Goal: Transaction & Acquisition: Book appointment/travel/reservation

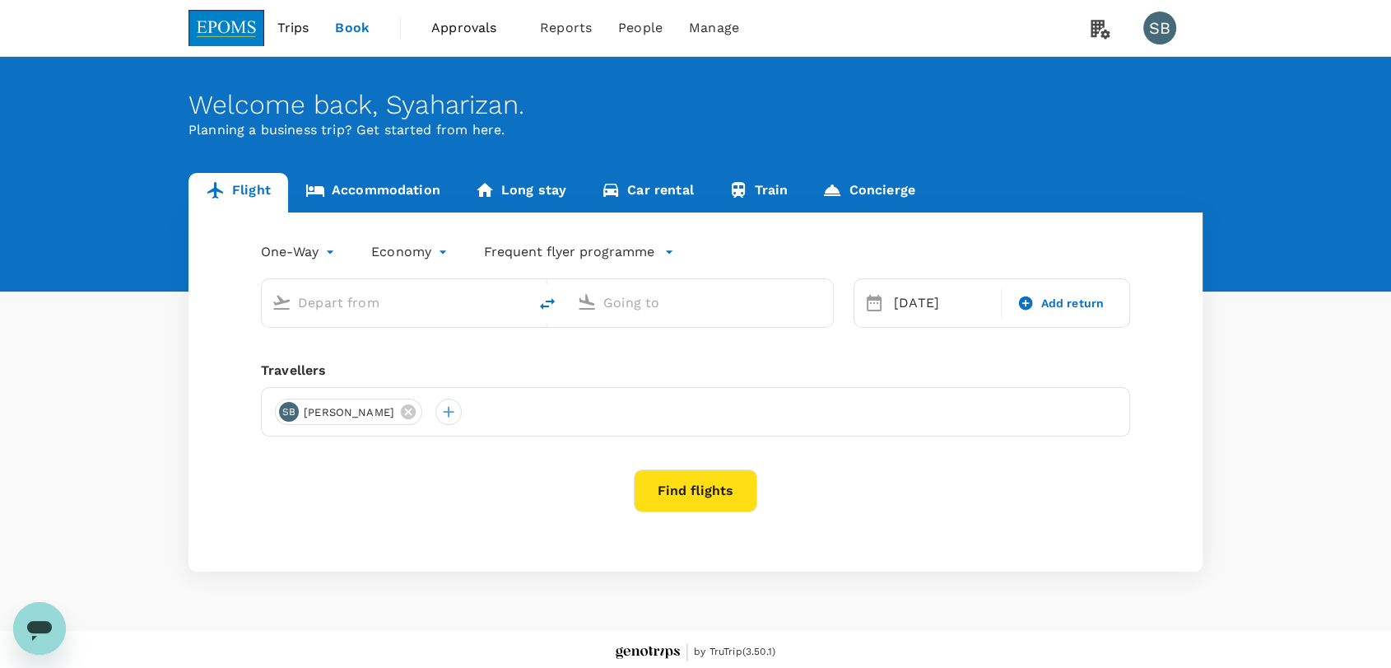
type input "Sultan [PERSON_NAME] (JHB)"
type input "Miri Intl (MYY)"
type input "Sultan [PERSON_NAME] (JHB)"
type input "Miri Intl (MYY)"
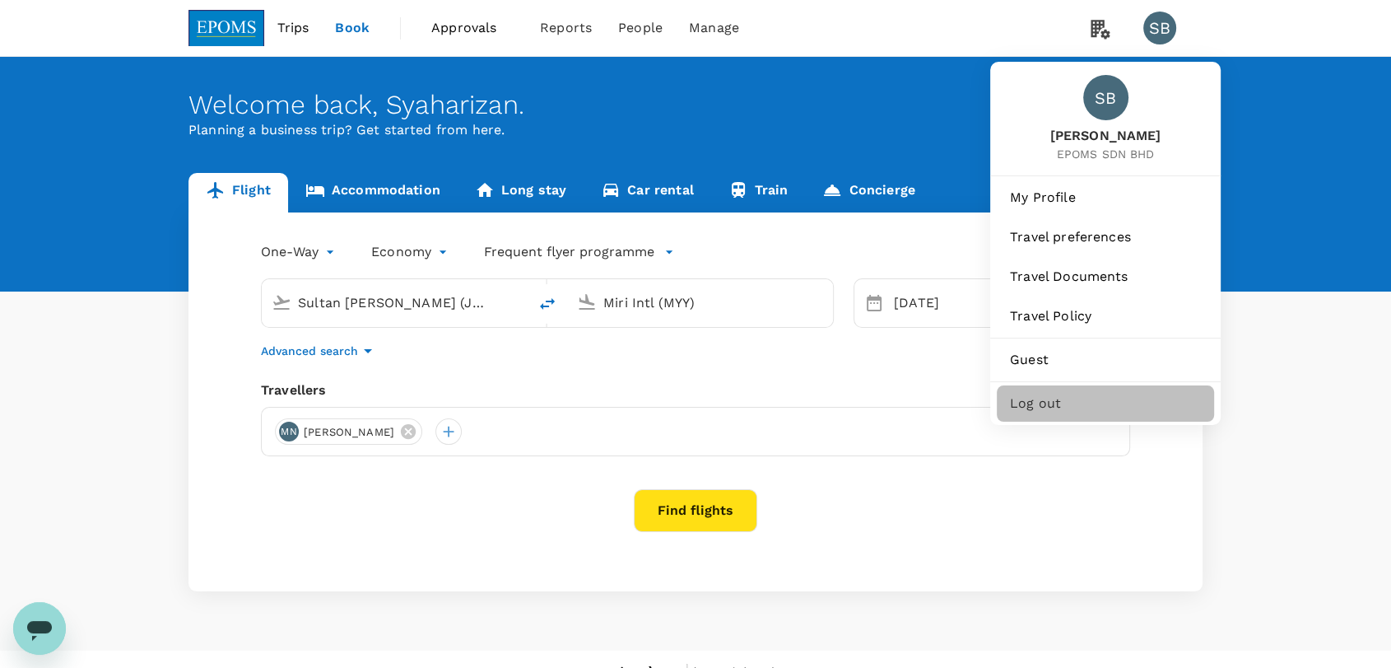
click at [1114, 407] on span "Log out" at bounding box center [1105, 403] width 191 height 20
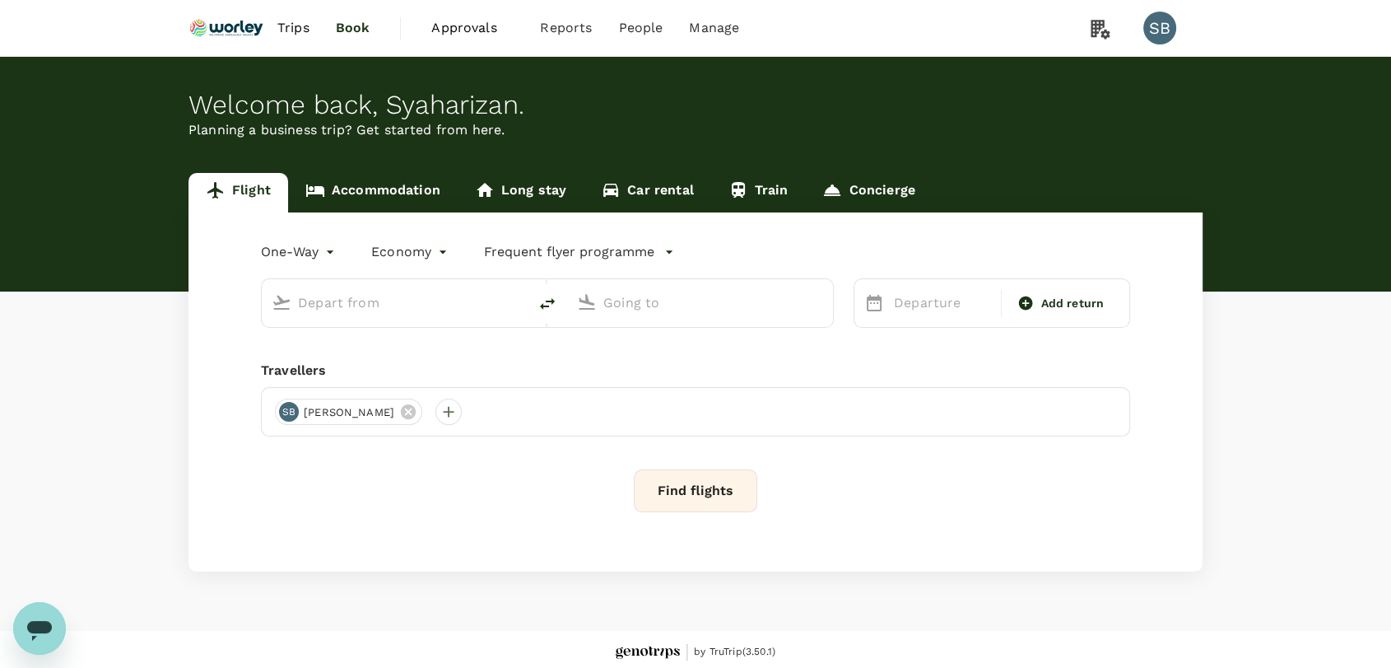
type input "premium-economy"
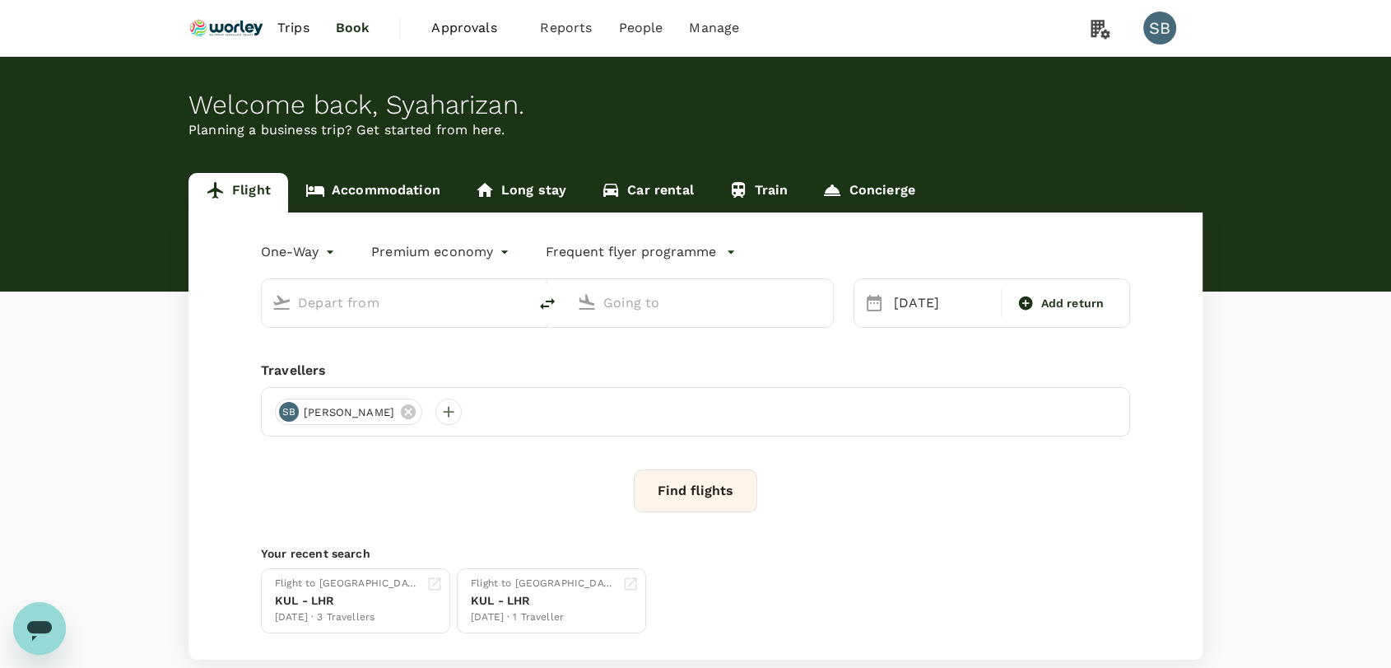
type input "Kuala Lumpur Intl ([GEOGRAPHIC_DATA])"
type input "London Heathrow (LHR)"
